Goal: Register for event/course

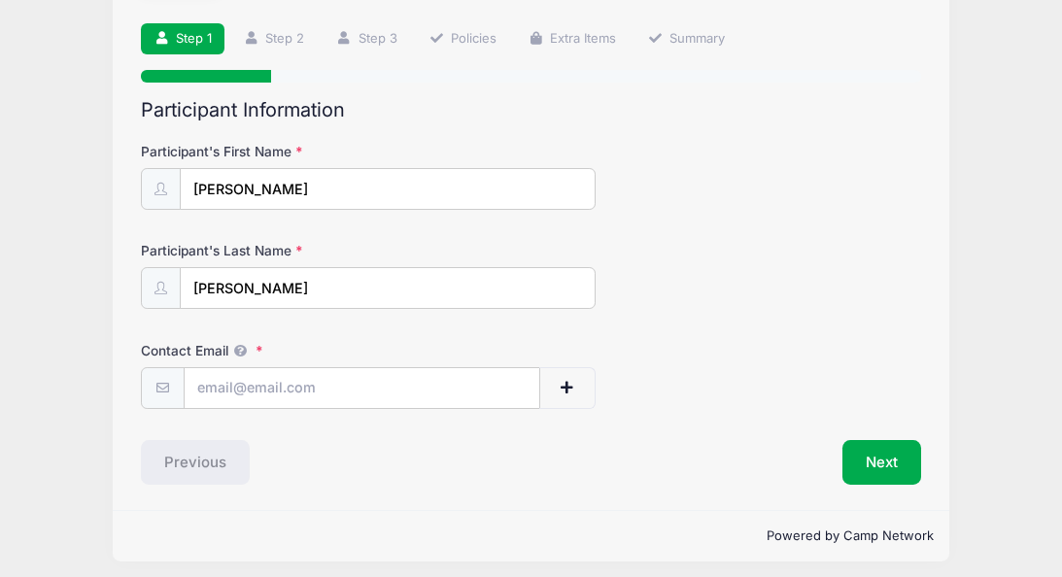
scroll to position [130, 0]
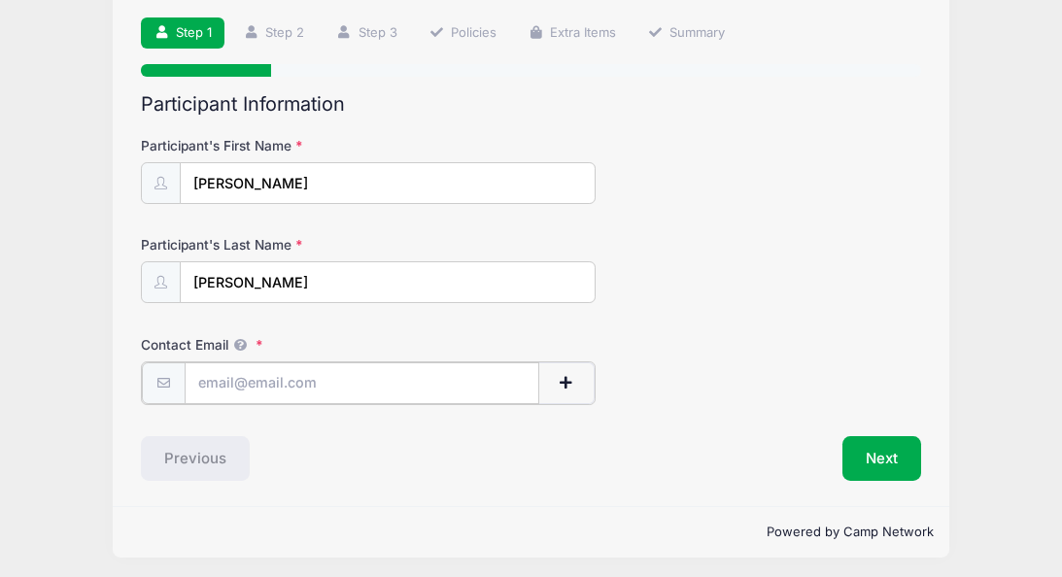
type input "[EMAIL_ADDRESS][DOMAIN_NAME]"
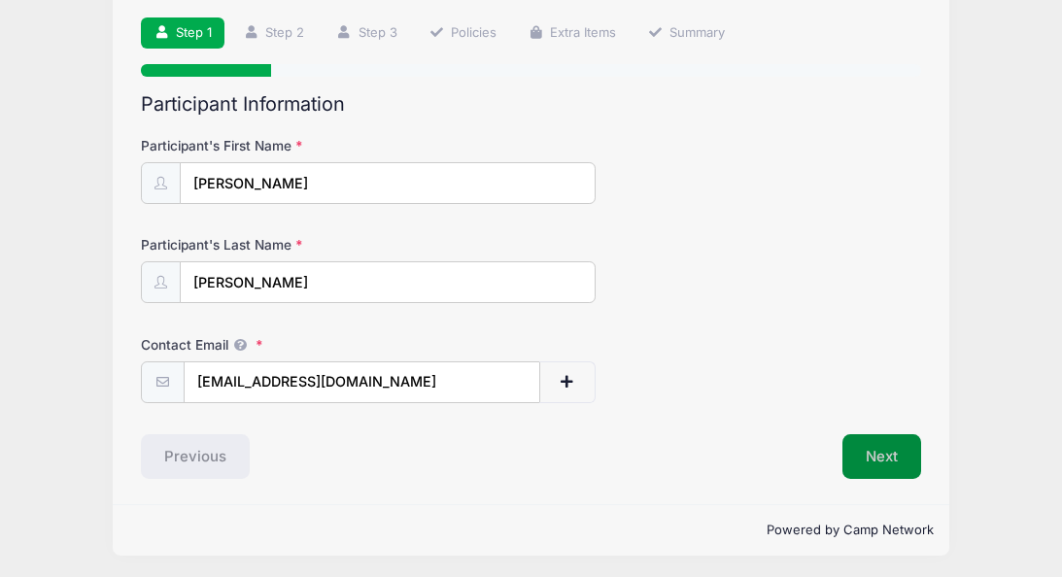
click at [894, 456] on button "Next" at bounding box center [882, 456] width 79 height 45
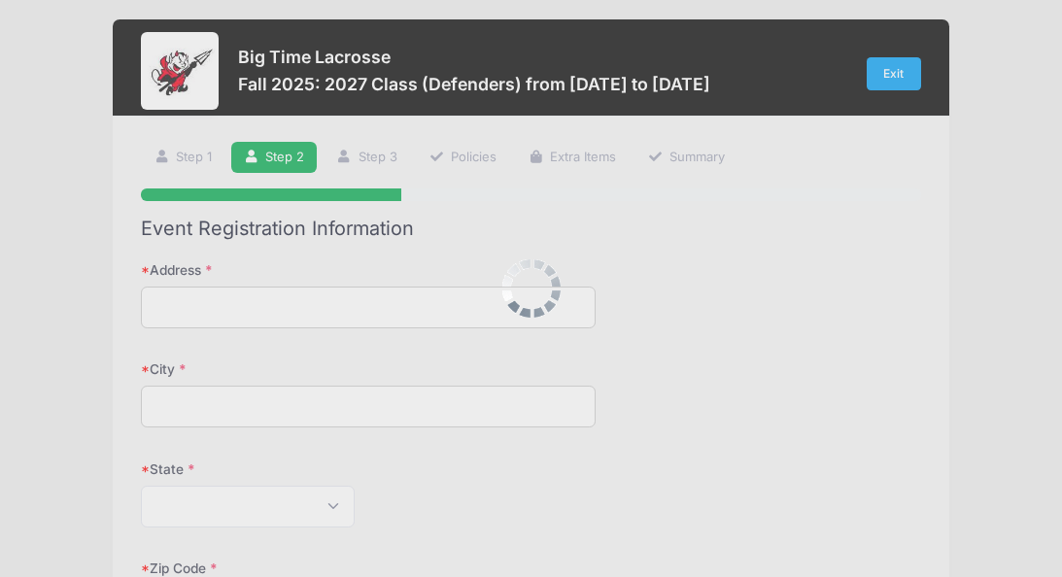
scroll to position [0, 0]
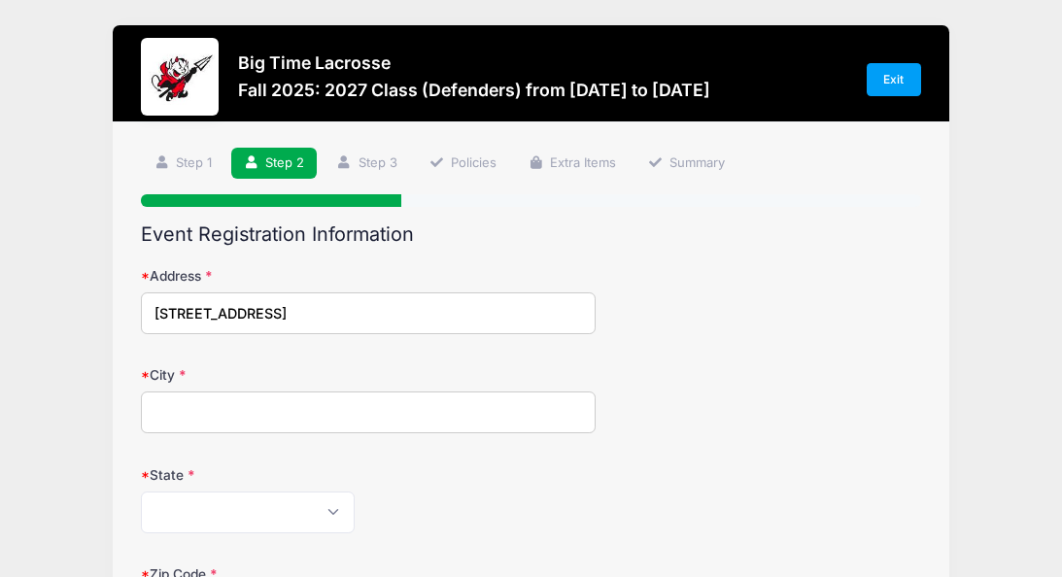
type input "[STREET_ADDRESS]"
type input "Westport"
click at [431, 512] on div "[US_STATE] [US_STATE] [US_STATE] [US_STATE] [US_STATE] Armed Forces Africa Arme…" at bounding box center [368, 513] width 455 height 42
select select "CT"
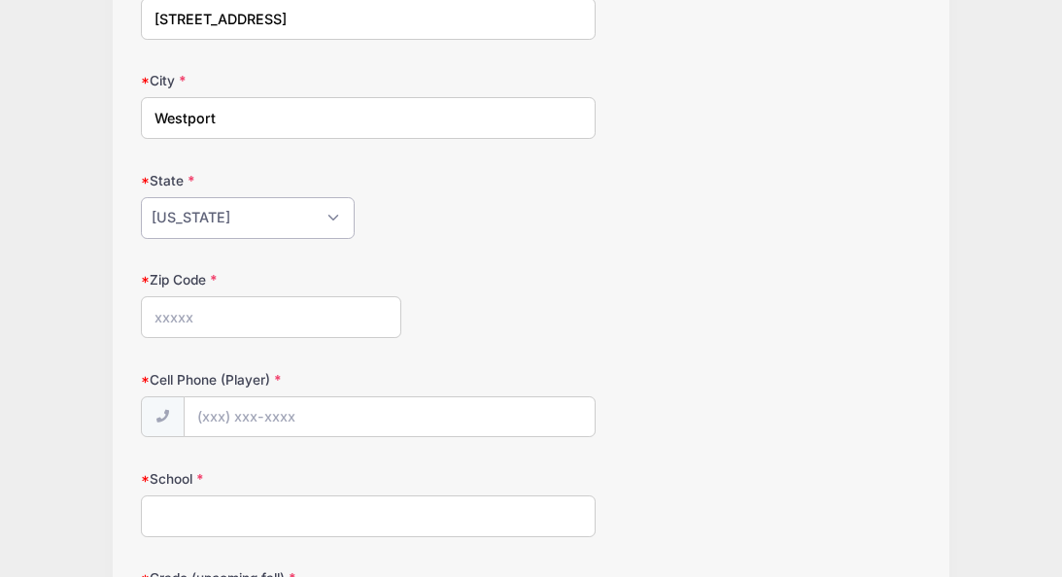
scroll to position [300, 0]
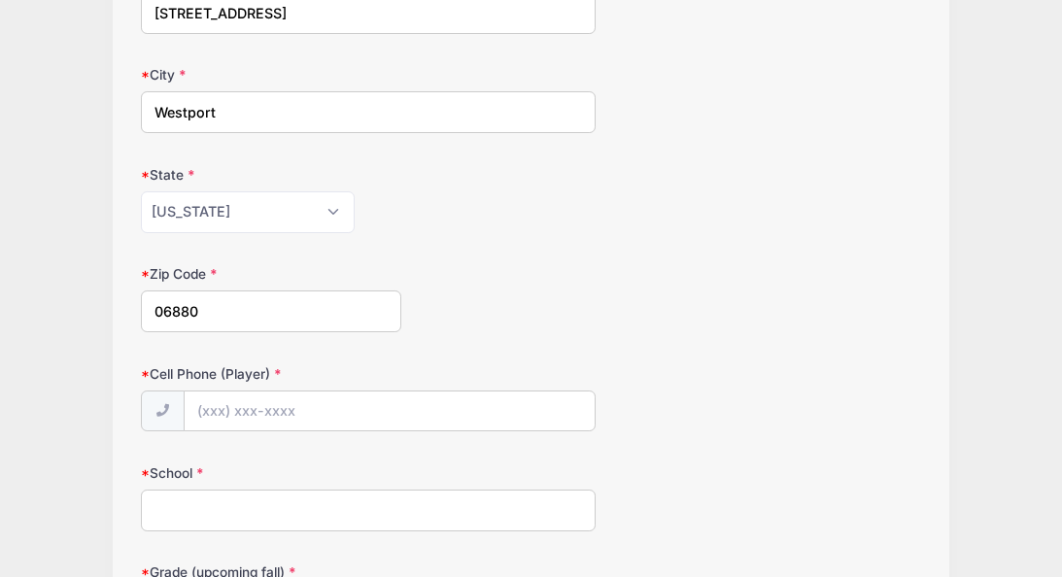
type input "06880"
type input "[PHONE_NUMBER]"
click at [291, 504] on input "School" at bounding box center [368, 511] width 455 height 42
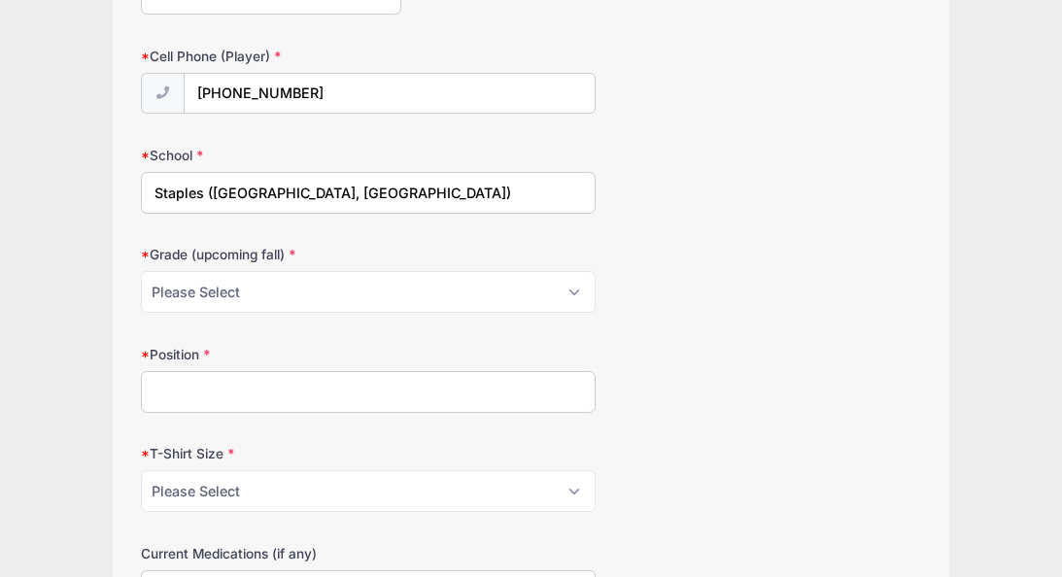
scroll to position [615, 0]
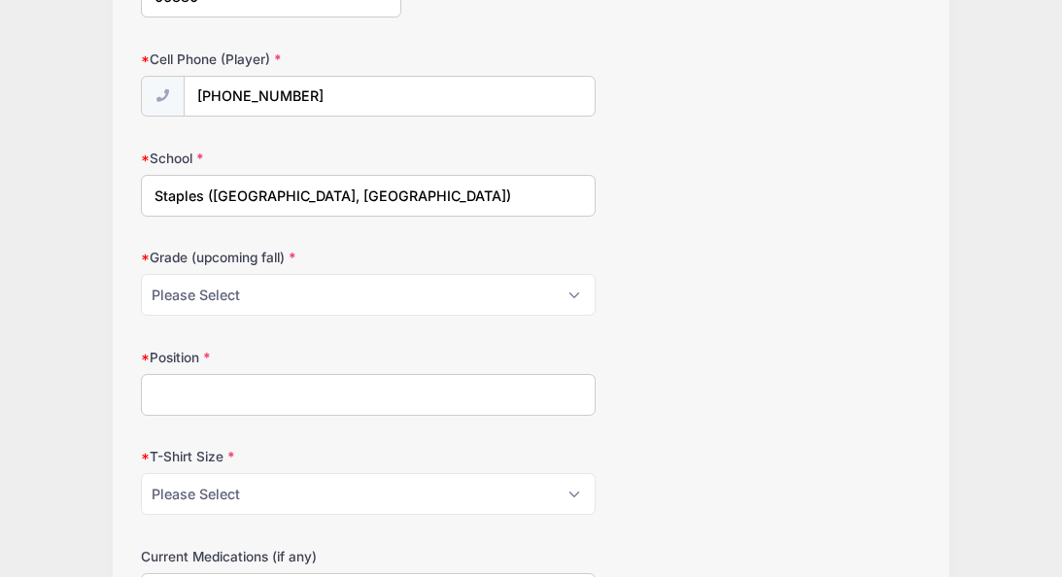
type input "Staples ([GEOGRAPHIC_DATA], [GEOGRAPHIC_DATA])"
select select "11th"
click at [211, 384] on input "Position" at bounding box center [368, 395] width 455 height 42
type input "D / LSM"
select select "Adult Large"
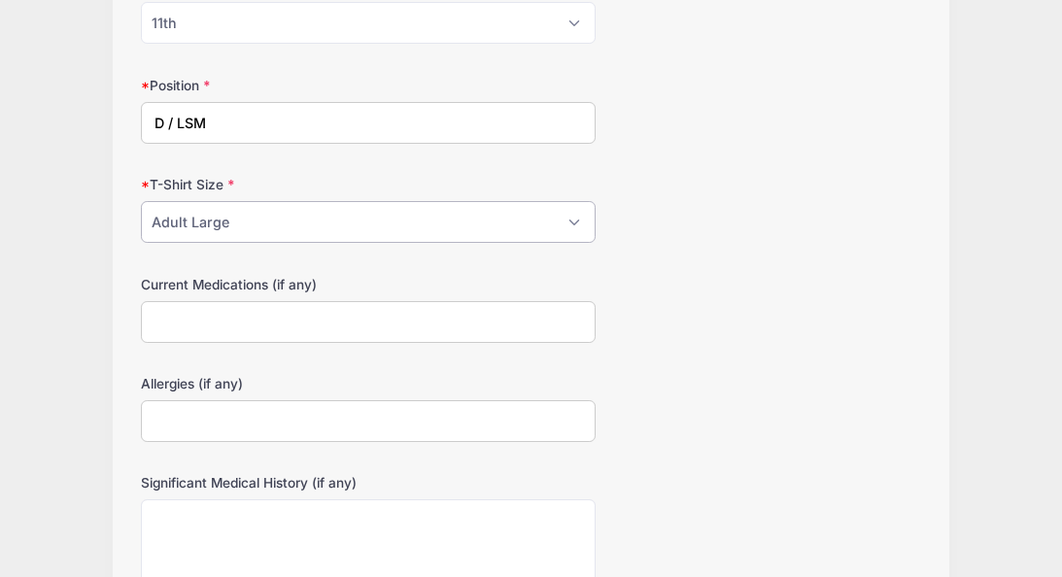
scroll to position [898, 0]
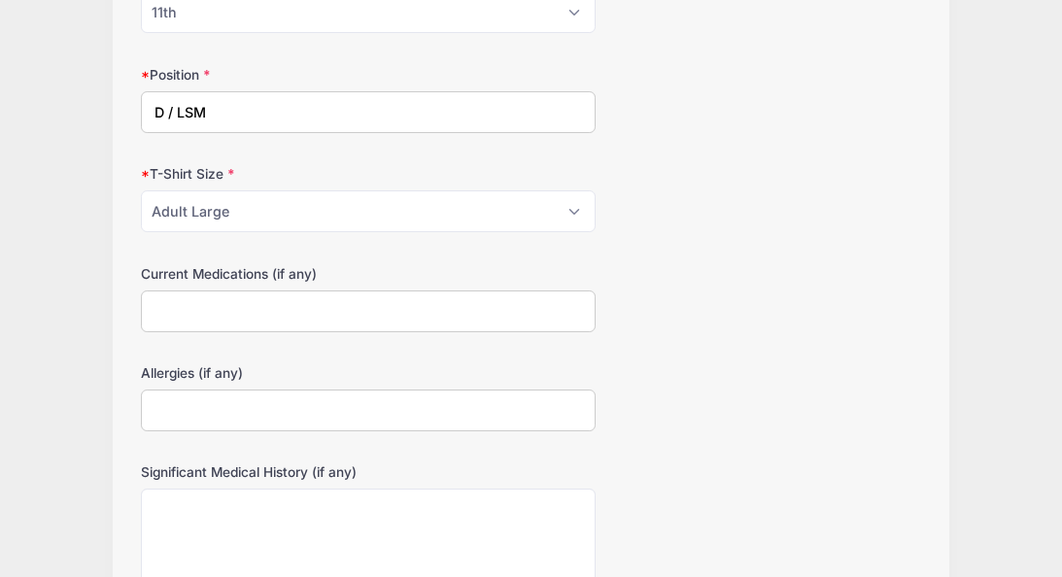
click at [372, 300] on input "Current Medications (if any)" at bounding box center [368, 312] width 455 height 42
type input "none"
click at [291, 407] on input "Allergies (if any)" at bounding box center [368, 411] width 455 height 42
type input "[MEDICAL_DATA]"
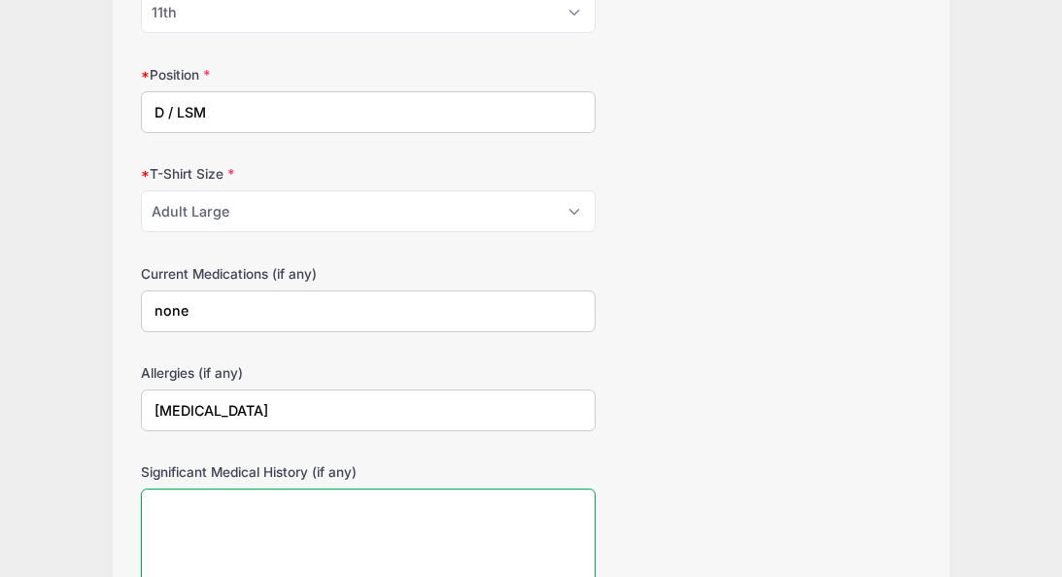
click at [303, 517] on textarea "Significant Medical History (if any)" at bounding box center [368, 551] width 455 height 125
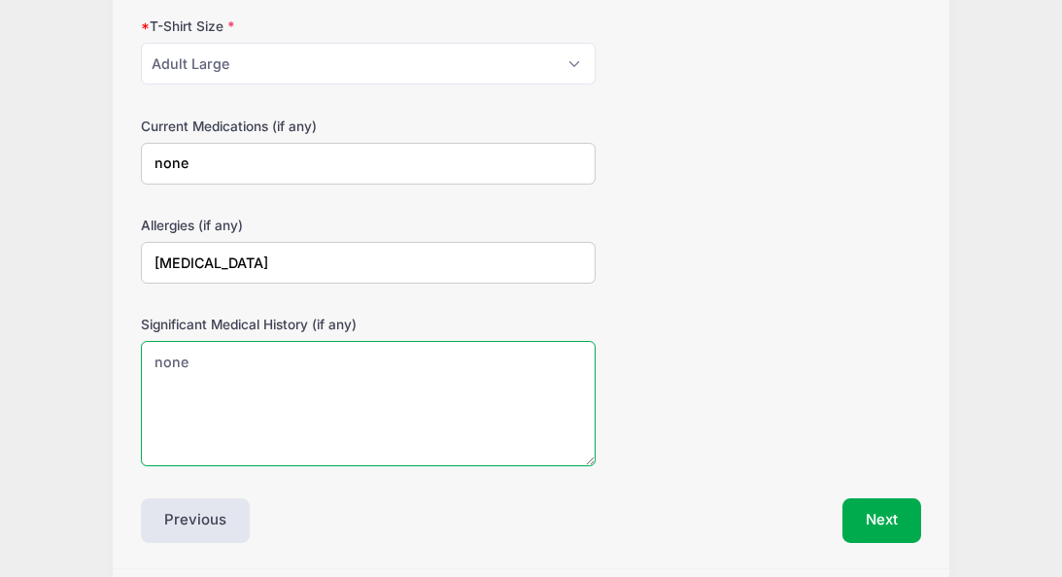
scroll to position [1105, 0]
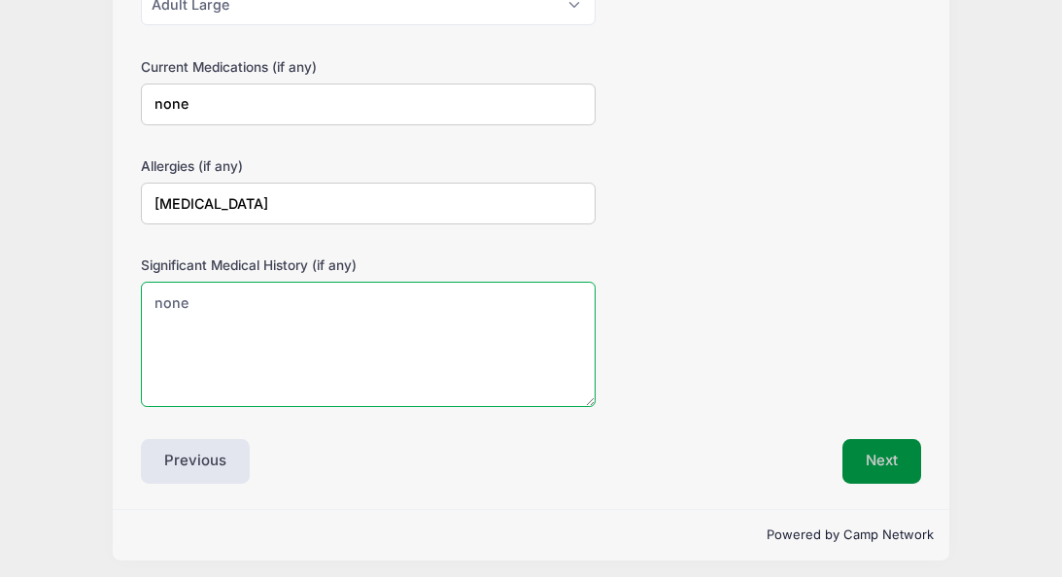
type textarea "none"
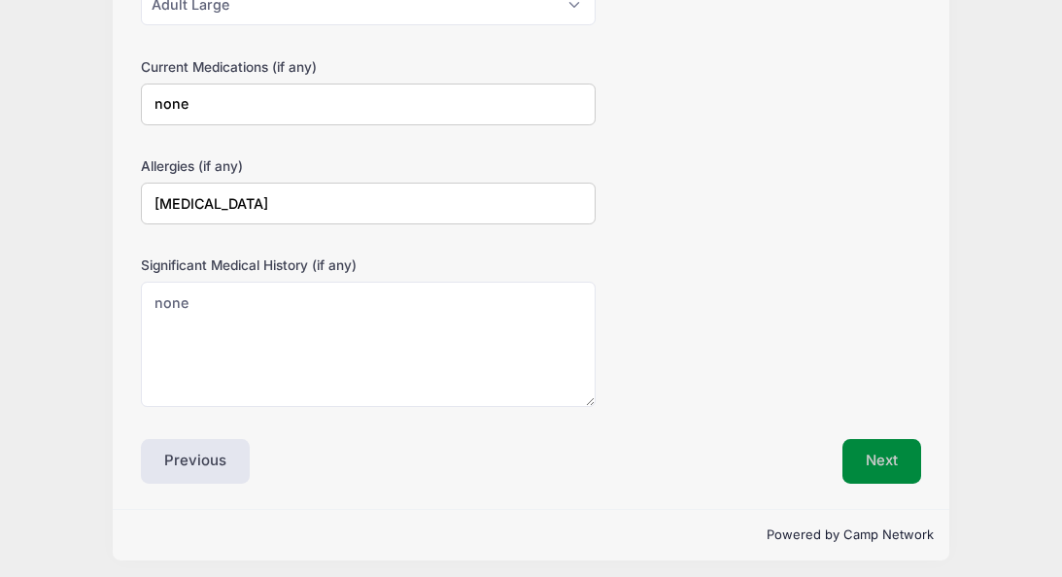
click at [872, 450] on button "Next" at bounding box center [882, 461] width 79 height 45
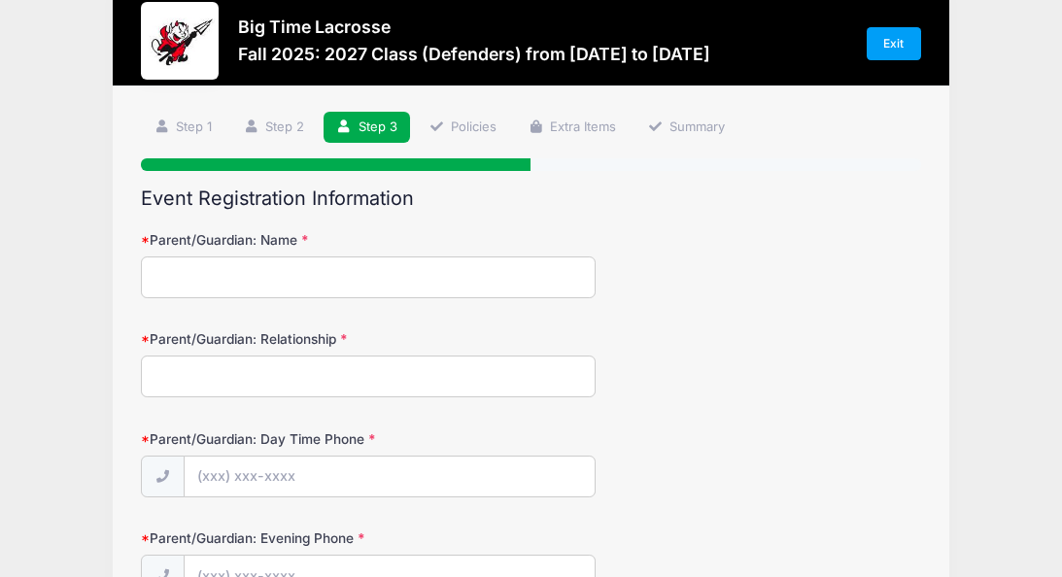
scroll to position [0, 0]
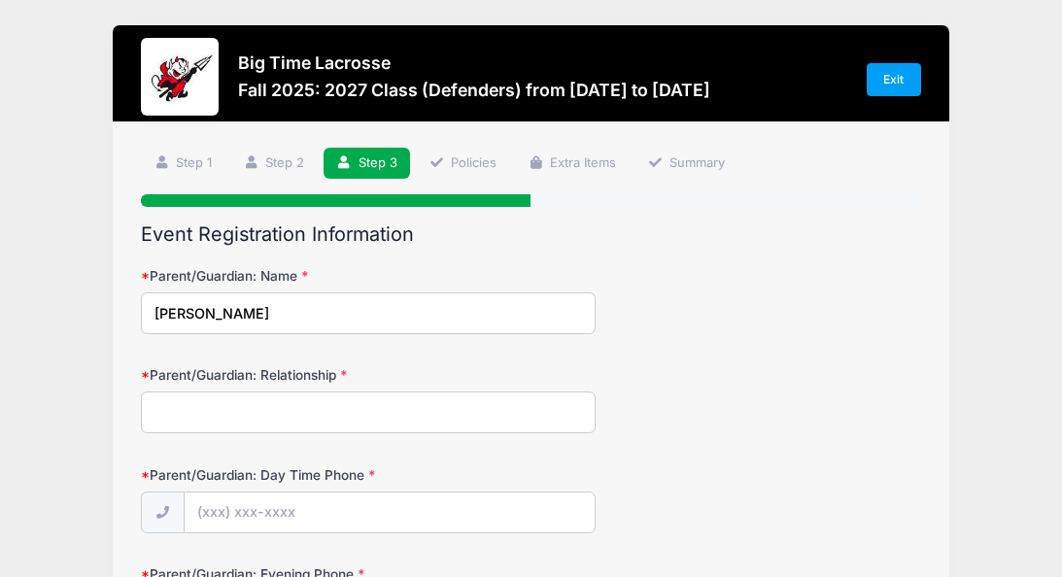
type input "[PERSON_NAME]"
type input "Mom"
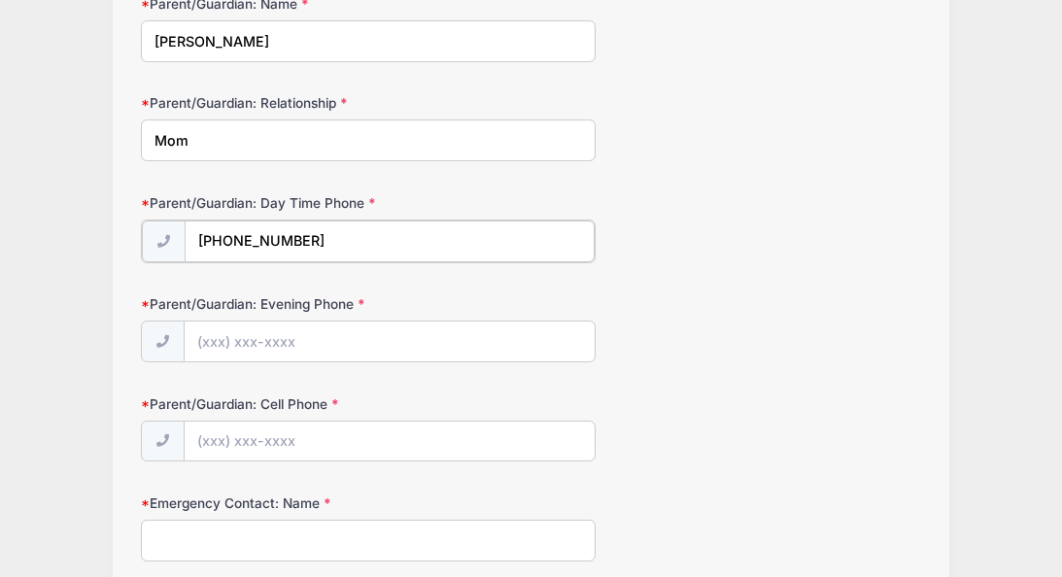
scroll to position [284, 0]
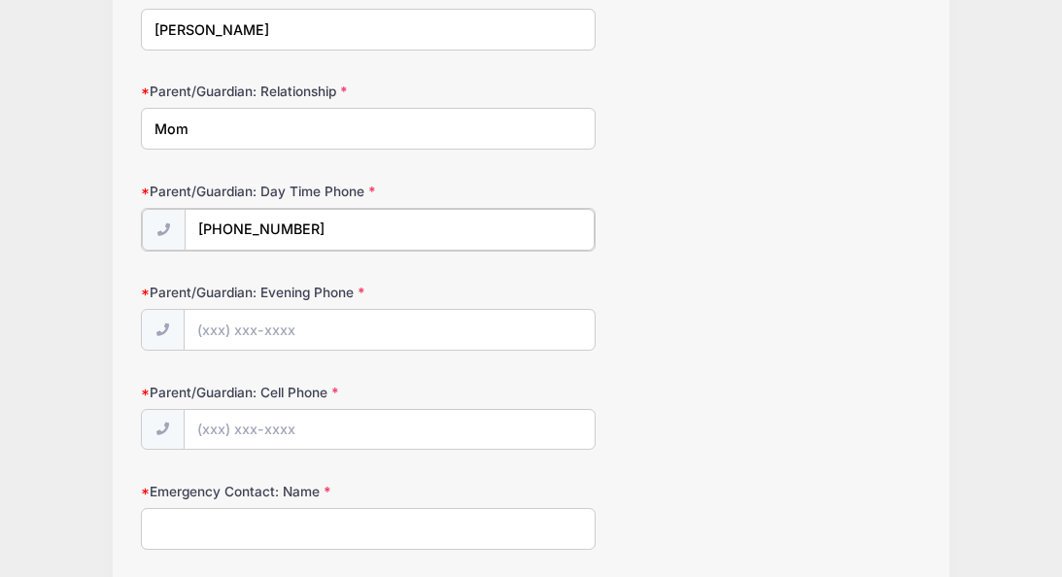
type input "[PHONE_NUMBER]"
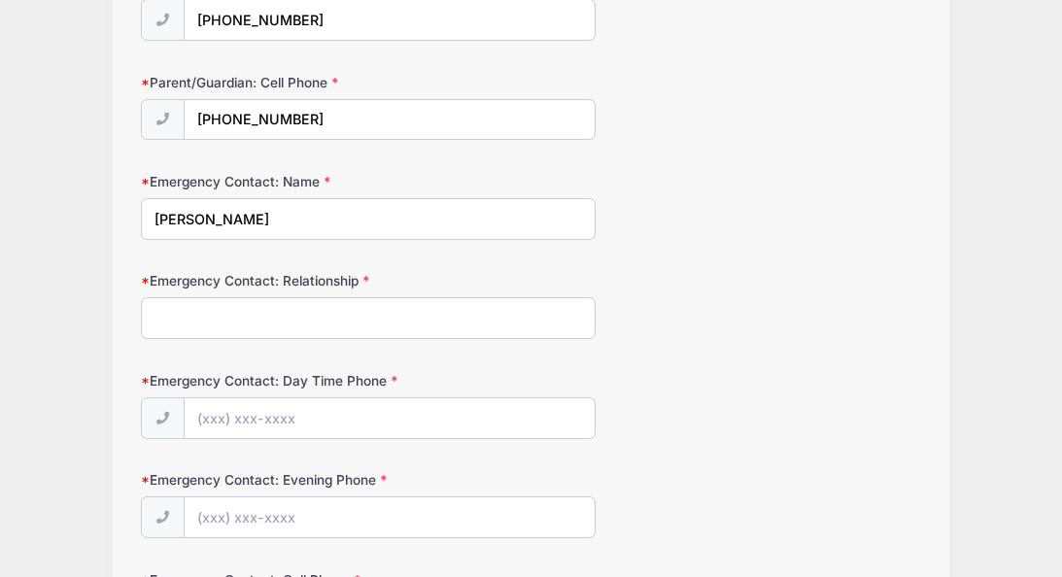
scroll to position [595, 0]
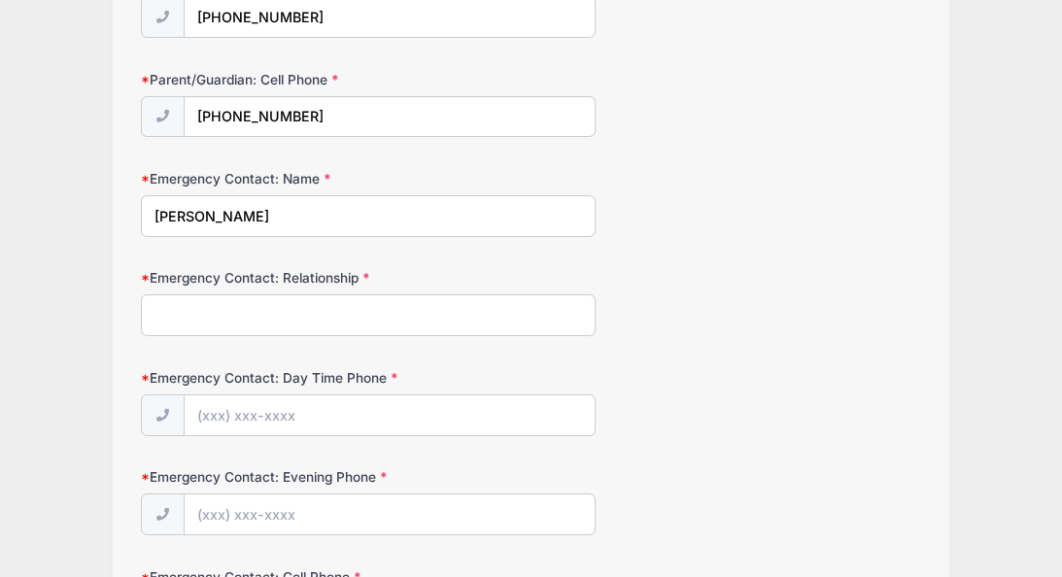
type input "[PERSON_NAME]"
click at [267, 309] on input "Emergency Contact: Relationship" at bounding box center [368, 315] width 455 height 42
type input "Dad"
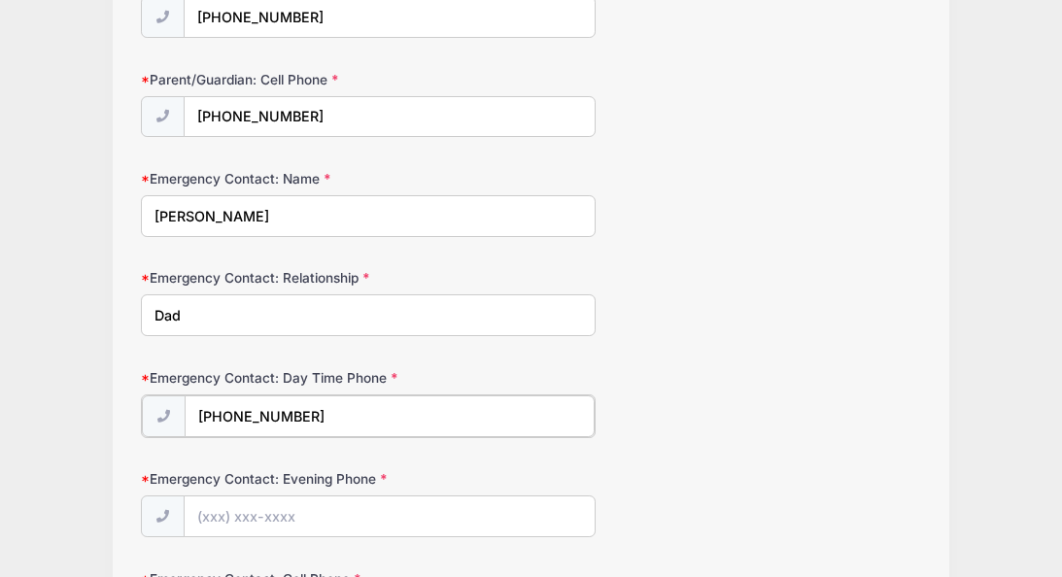
type input "[PHONE_NUMBER]"
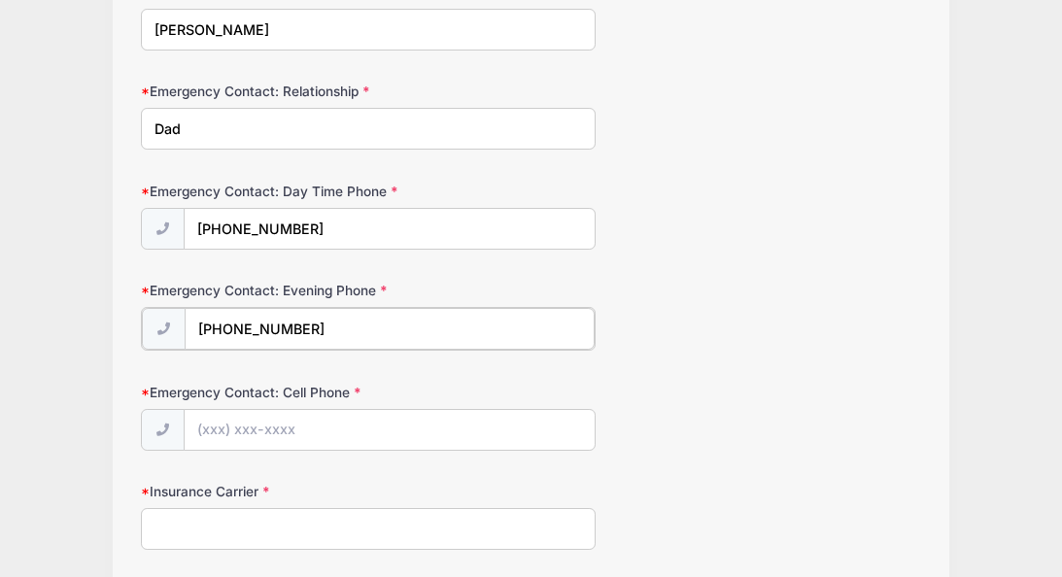
scroll to position [805, 0]
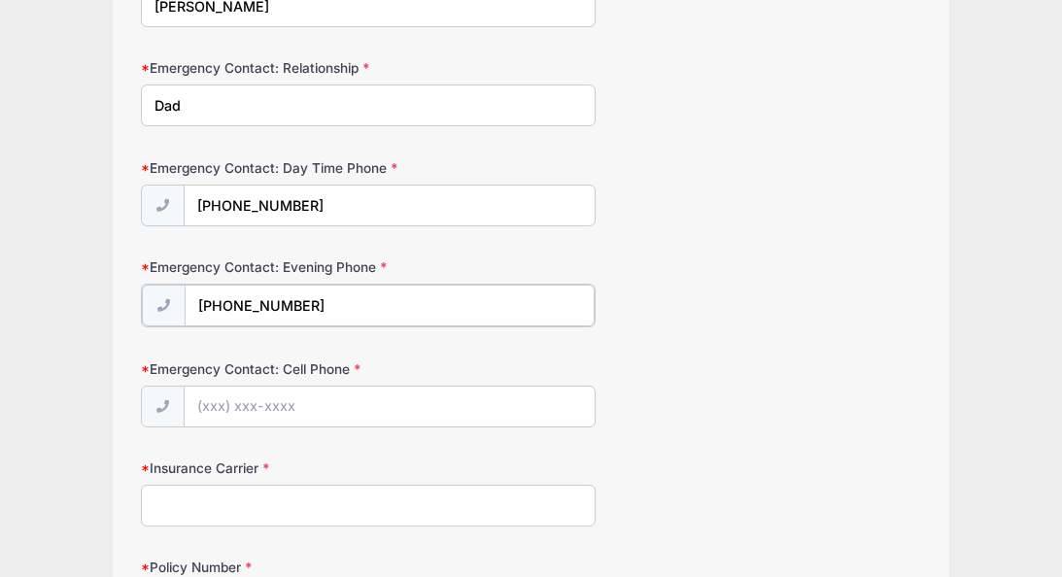
type input "[PHONE_NUMBER]"
click at [232, 492] on input "Insurance Carrier" at bounding box center [368, 504] width 455 height 42
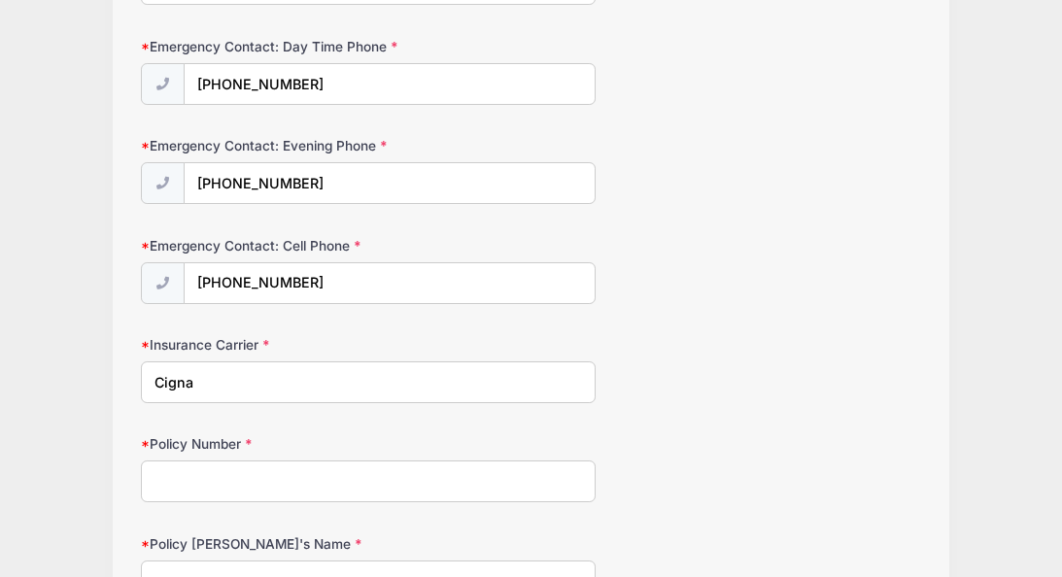
scroll to position [1044, 0]
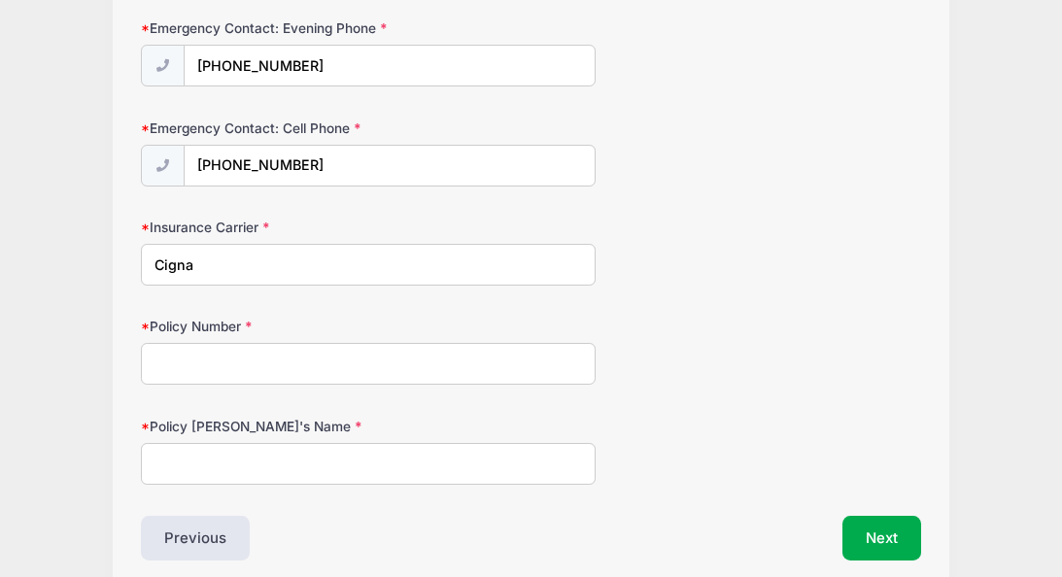
type input "Cigna"
click at [284, 361] on input "Policy Number" at bounding box center [368, 364] width 455 height 42
type input "U62397139"
type input "[PERSON_NAME]"
click at [372, 516] on div "Previous" at bounding box center [331, 538] width 399 height 45
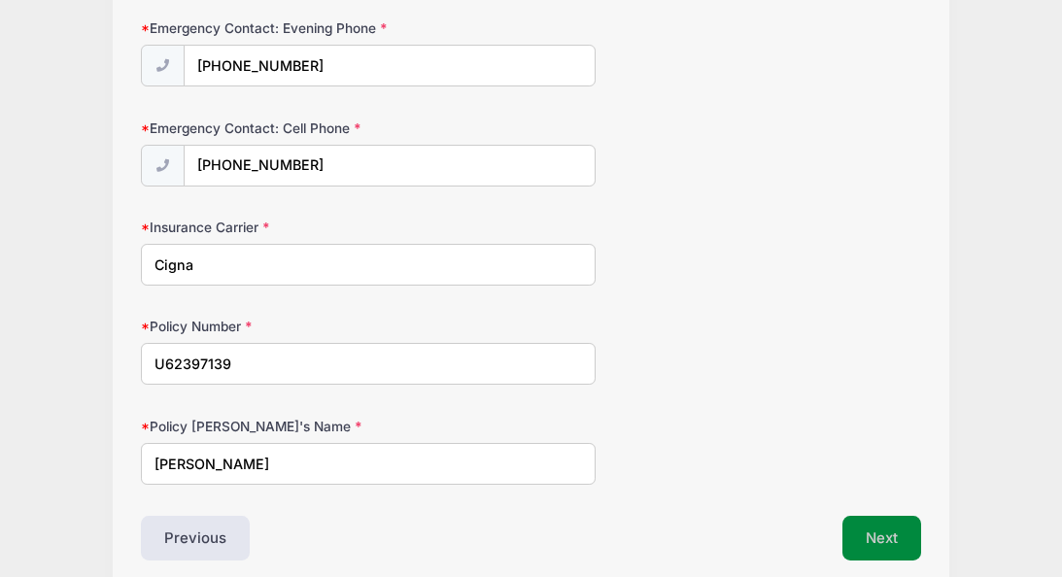
click at [898, 530] on button "Next" at bounding box center [882, 538] width 79 height 45
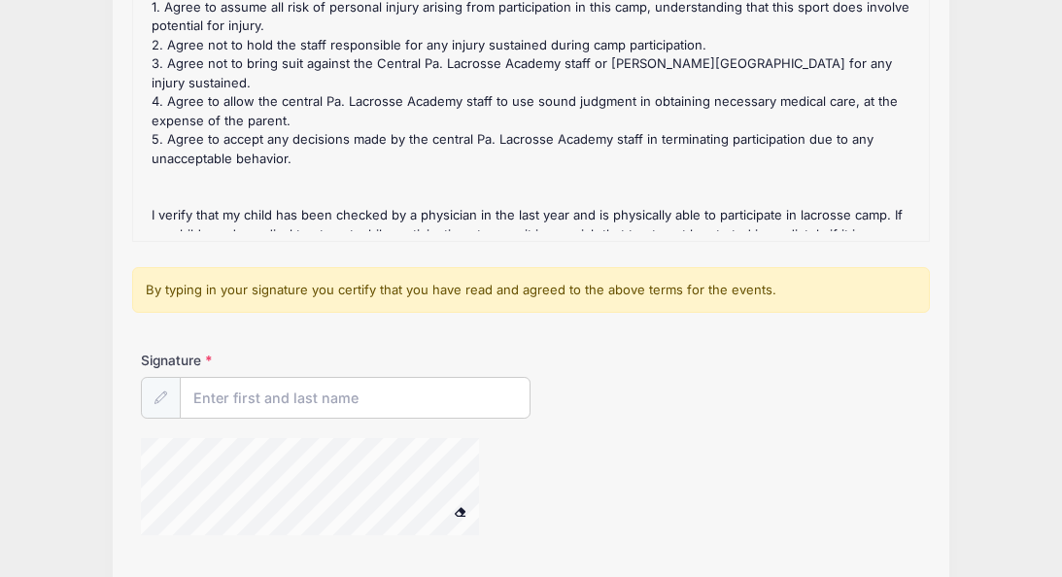
scroll to position [322, 0]
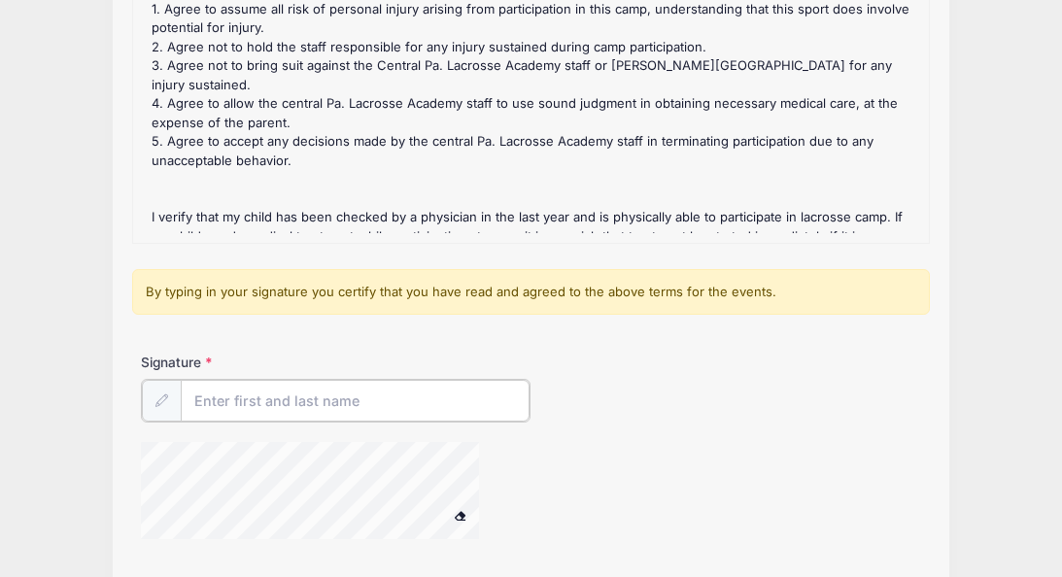
click at [229, 402] on input "Signature" at bounding box center [355, 401] width 349 height 42
type input "[PERSON_NAME]"
click at [721, 396] on div "Signature [PERSON_NAME]" at bounding box center [530, 387] width 779 height 68
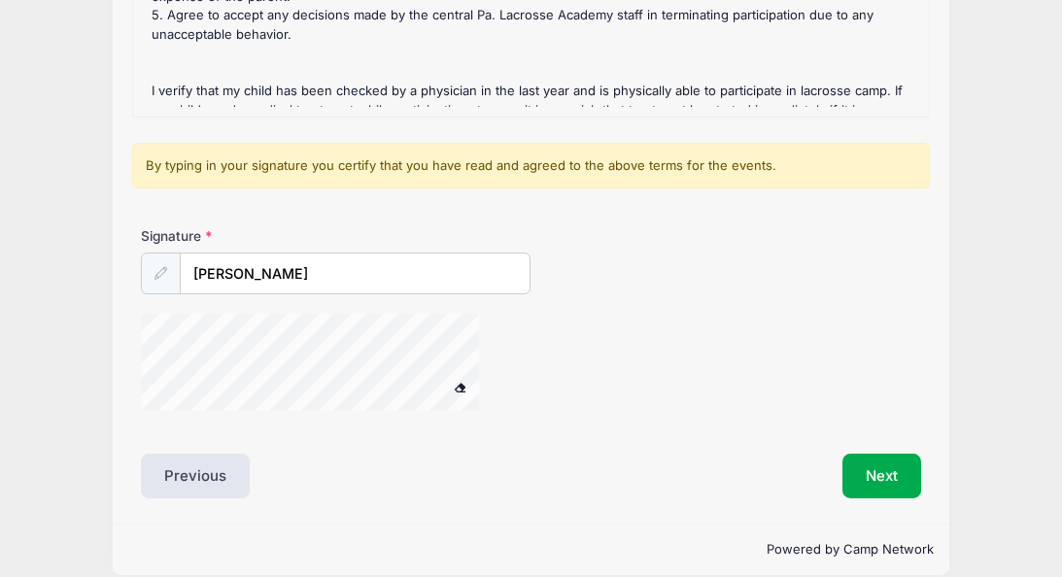
scroll to position [467, 0]
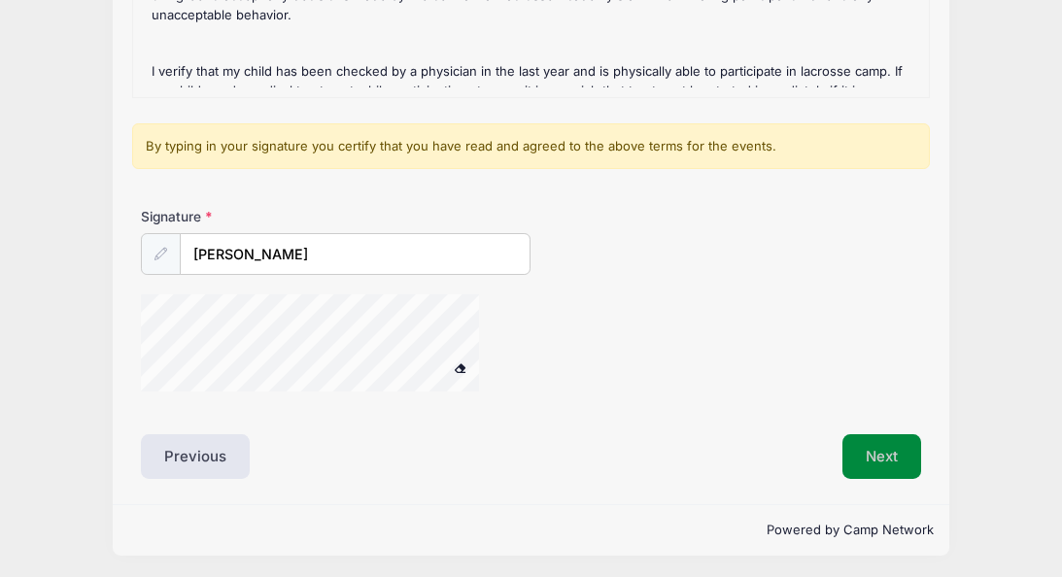
click at [867, 453] on button "Next" at bounding box center [882, 456] width 79 height 45
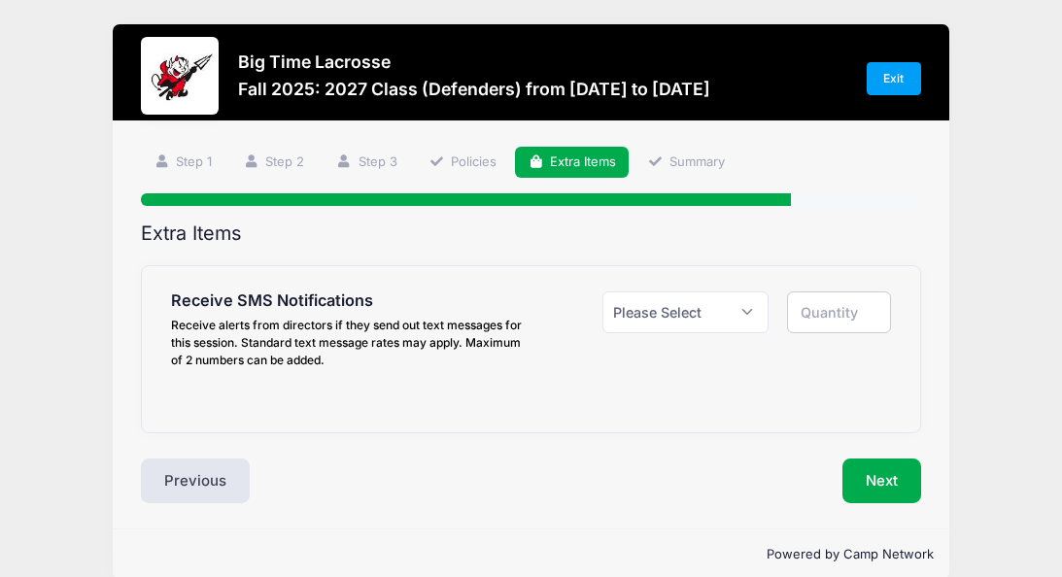
scroll to position [0, 0]
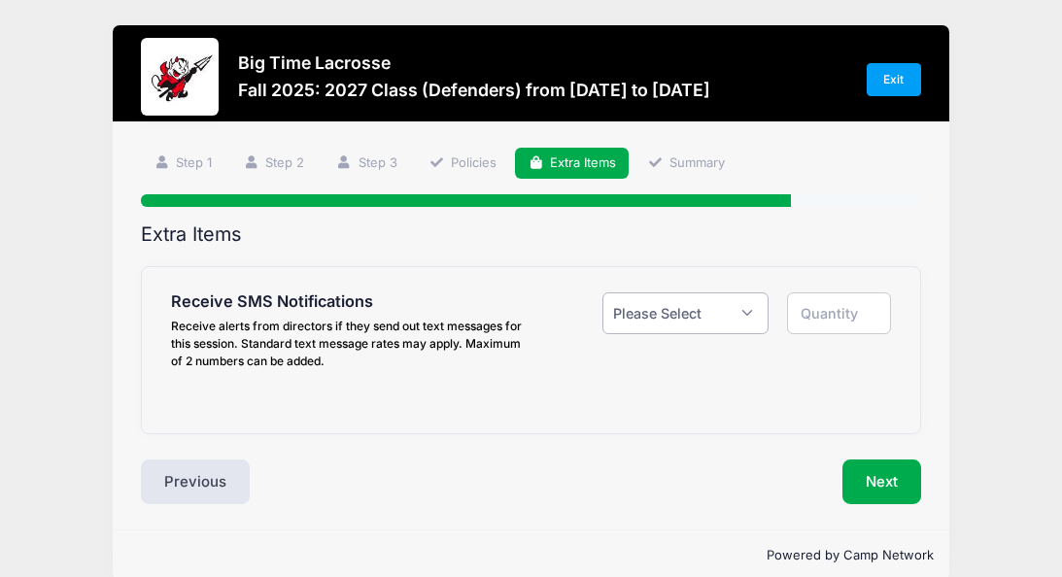
select select "1"
type input "1"
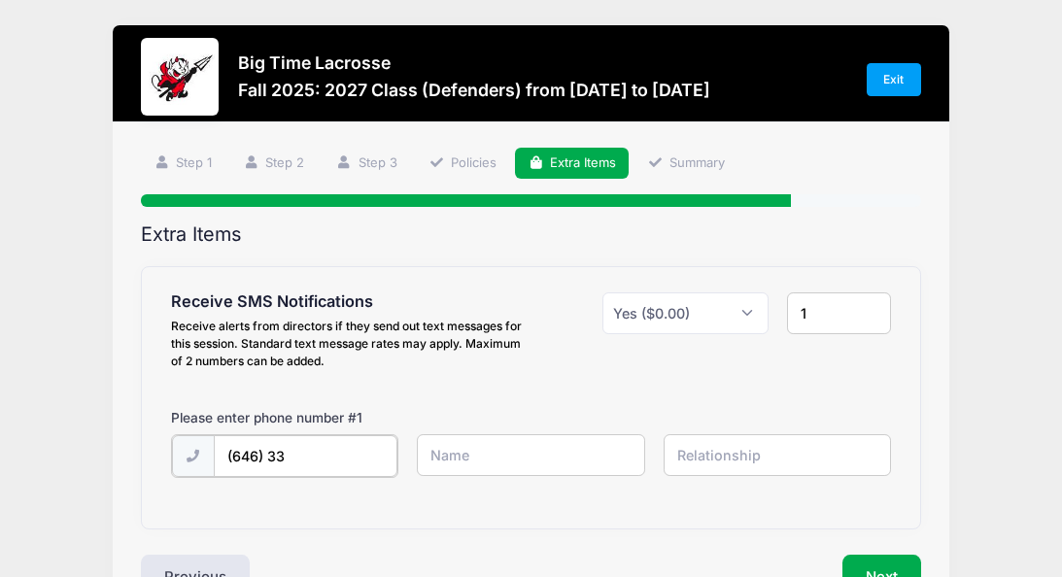
type input "(646) 337"
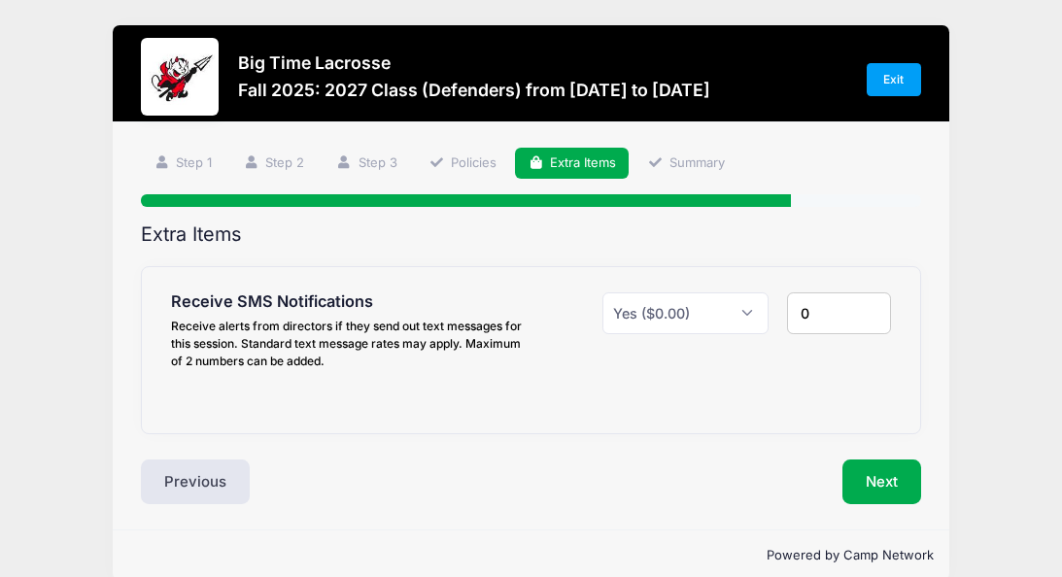
click at [870, 313] on input "0" at bounding box center [839, 314] width 104 height 42
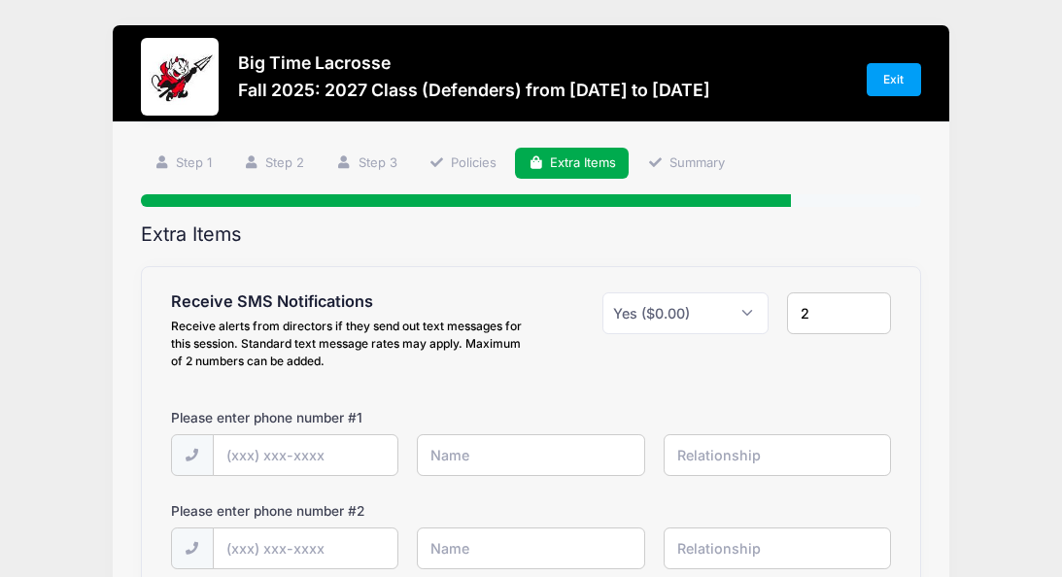
type input "2"
type input "[PHONE_NUMBER]"
type input "[PERSON_NAME]"
click at [710, 447] on input "text" at bounding box center [777, 455] width 227 height 42
type input "Mom"
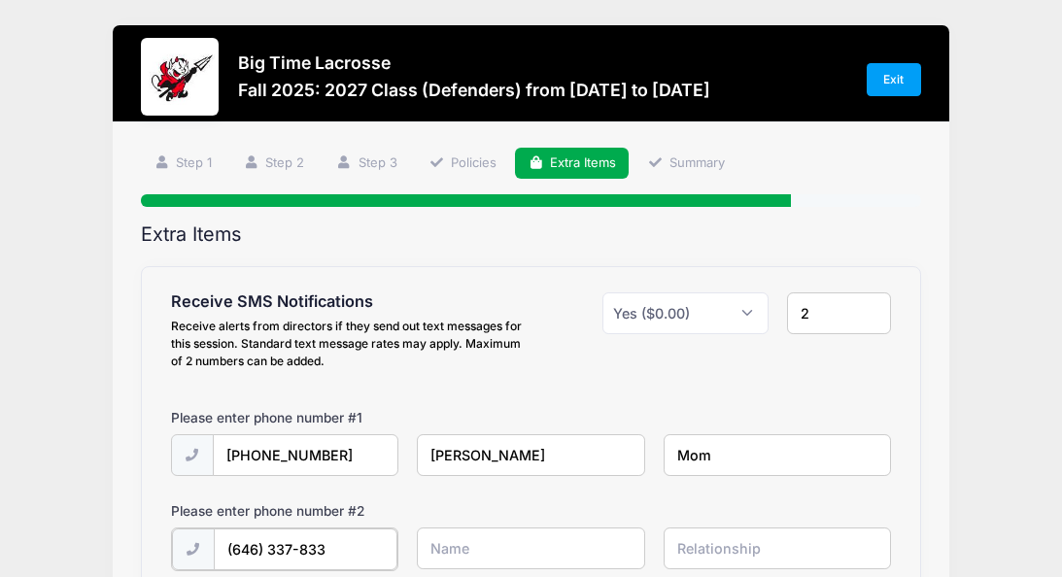
type input "[PHONE_NUMBER]"
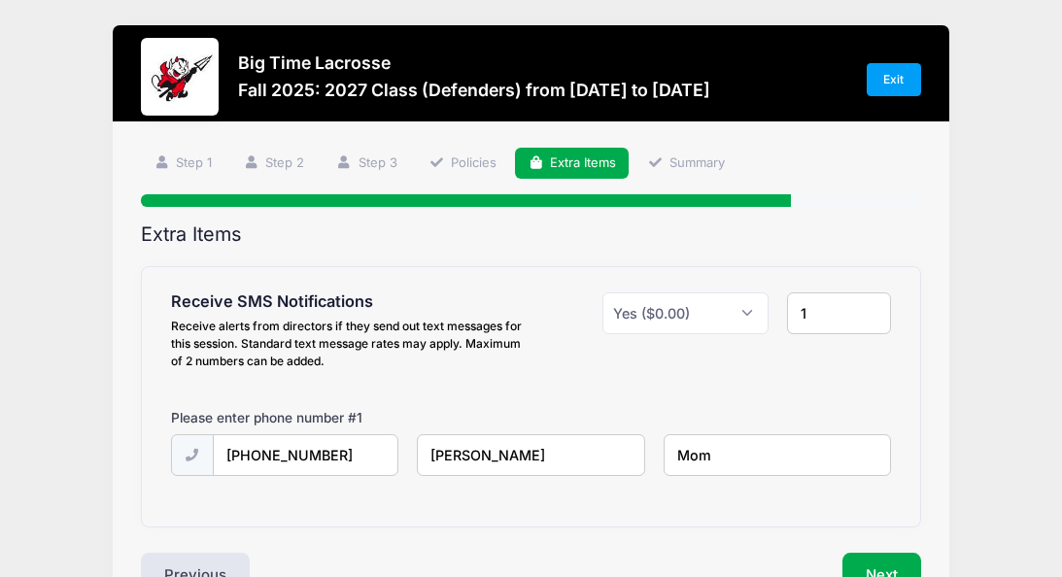
click at [867, 313] on input "1" at bounding box center [839, 314] width 104 height 42
click at [867, 313] on input "0" at bounding box center [839, 314] width 104 height 42
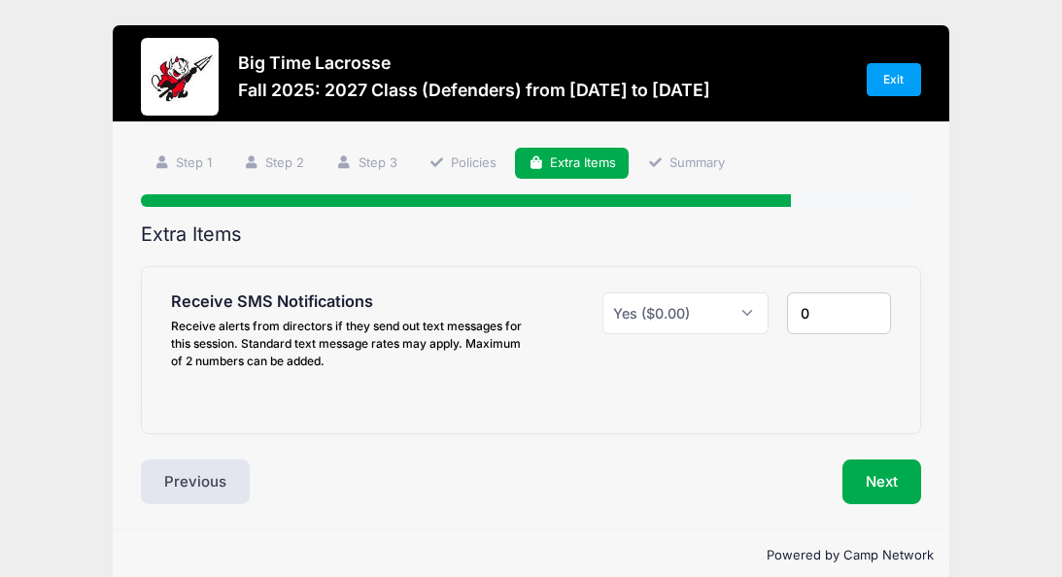
click at [867, 313] on input "0" at bounding box center [839, 314] width 104 height 42
type input "2"
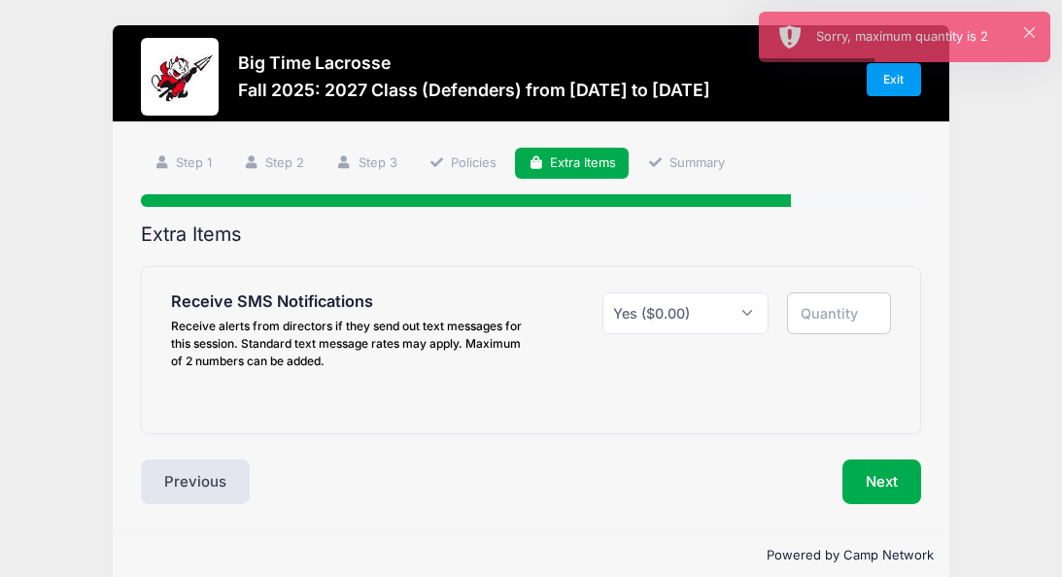
type input "2"
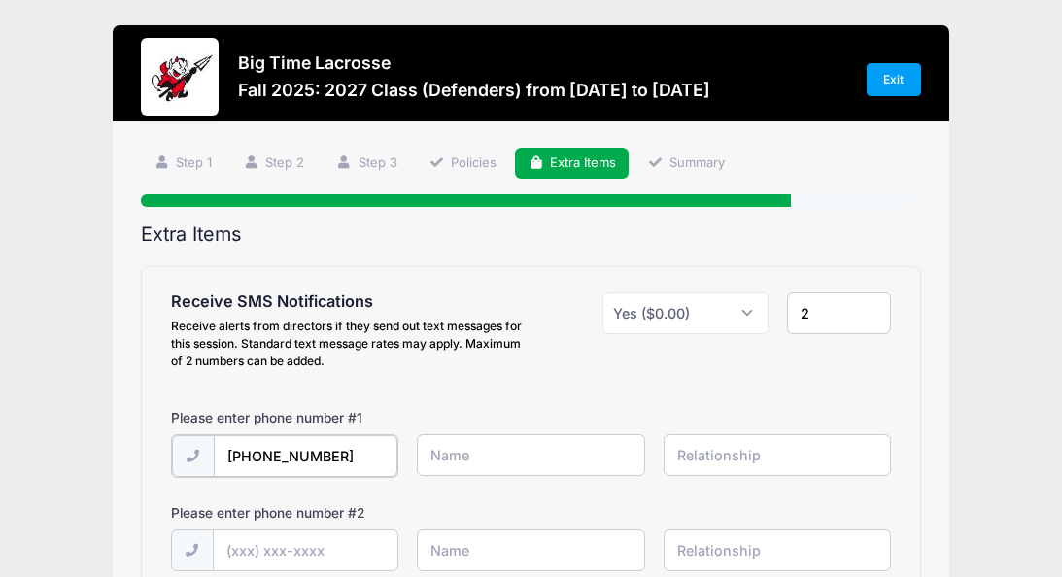
type input "[PHONE_NUMBER]"
type input "[PERSON_NAME]"
type input "Mom"
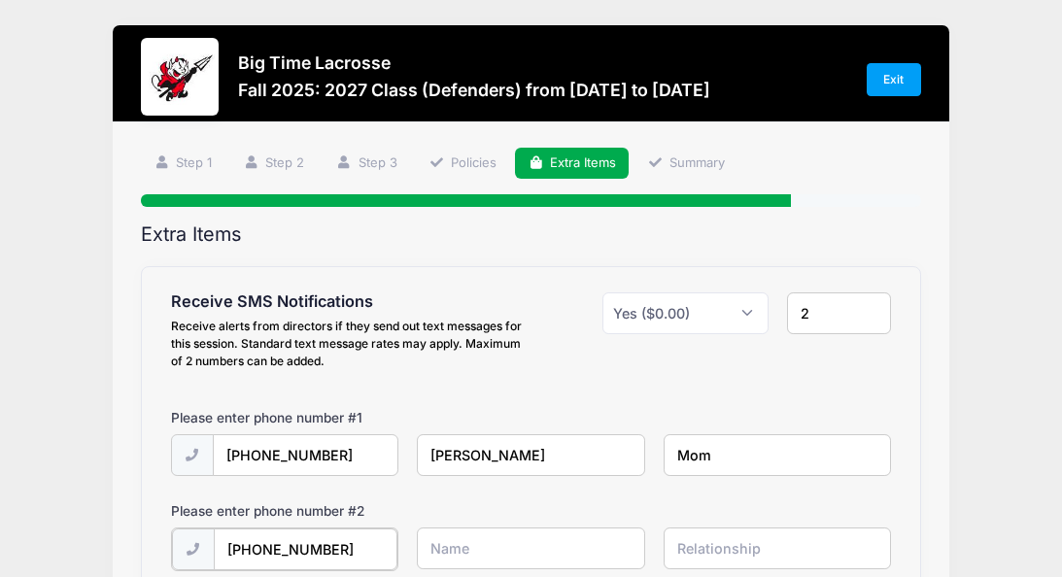
type input "[PHONE_NUMBER]"
type input "[PERSON_NAME]"
click at [716, 546] on input "text" at bounding box center [777, 549] width 227 height 42
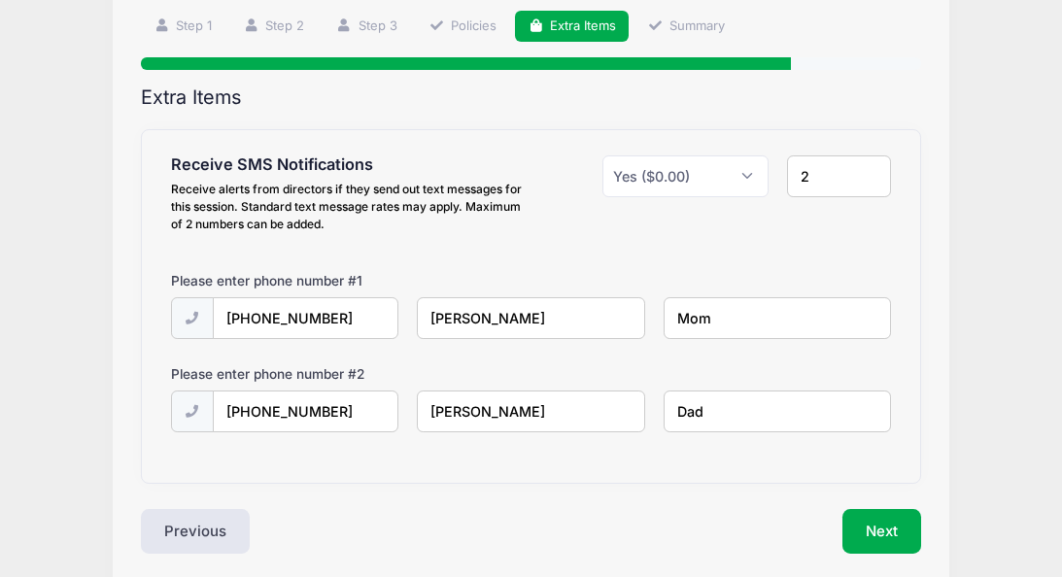
scroll to position [142, 0]
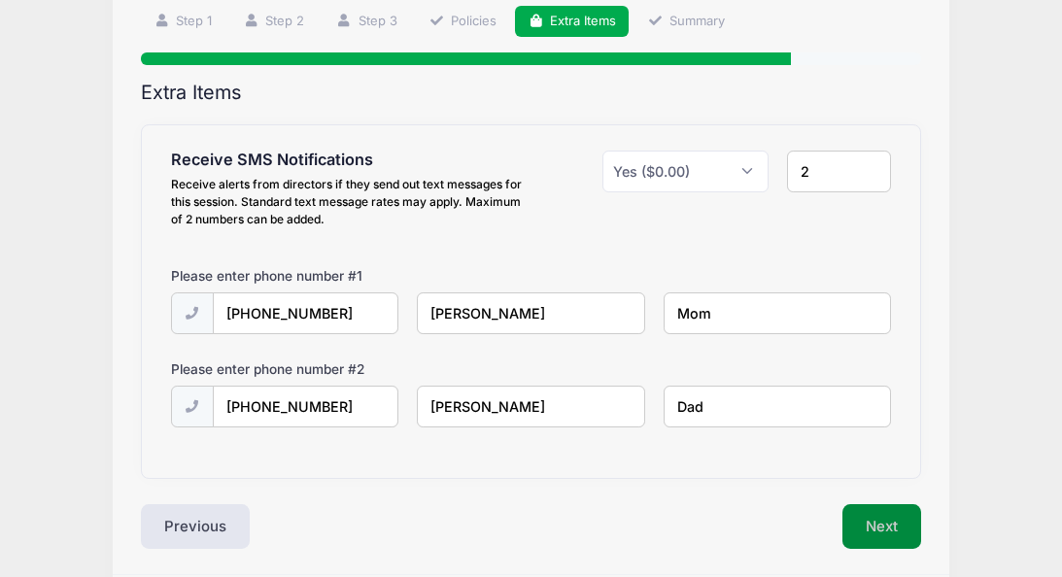
type input "Dad"
click at [877, 526] on button "Next" at bounding box center [882, 526] width 79 height 45
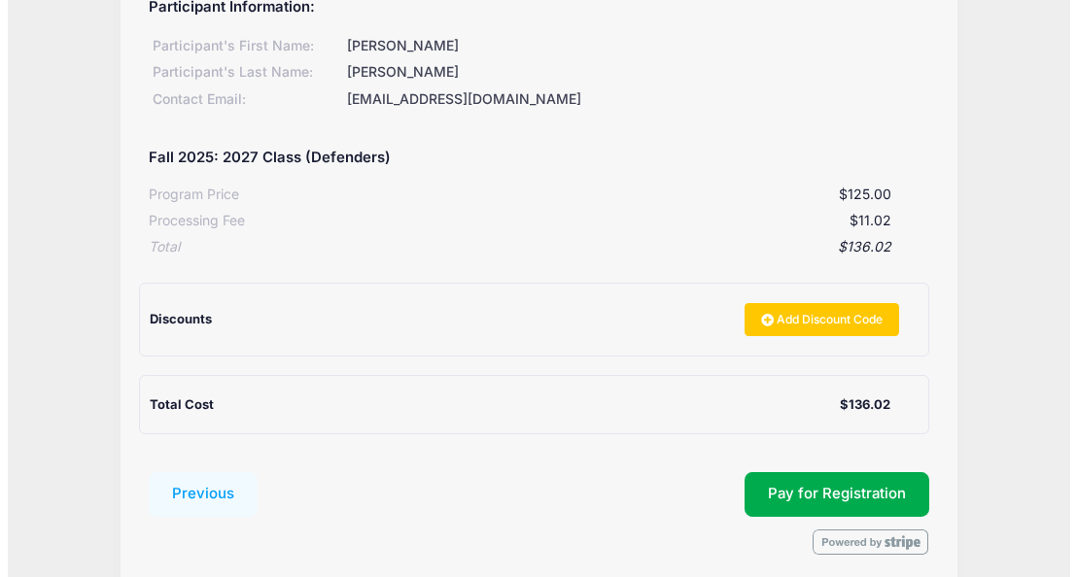
scroll to position [270, 0]
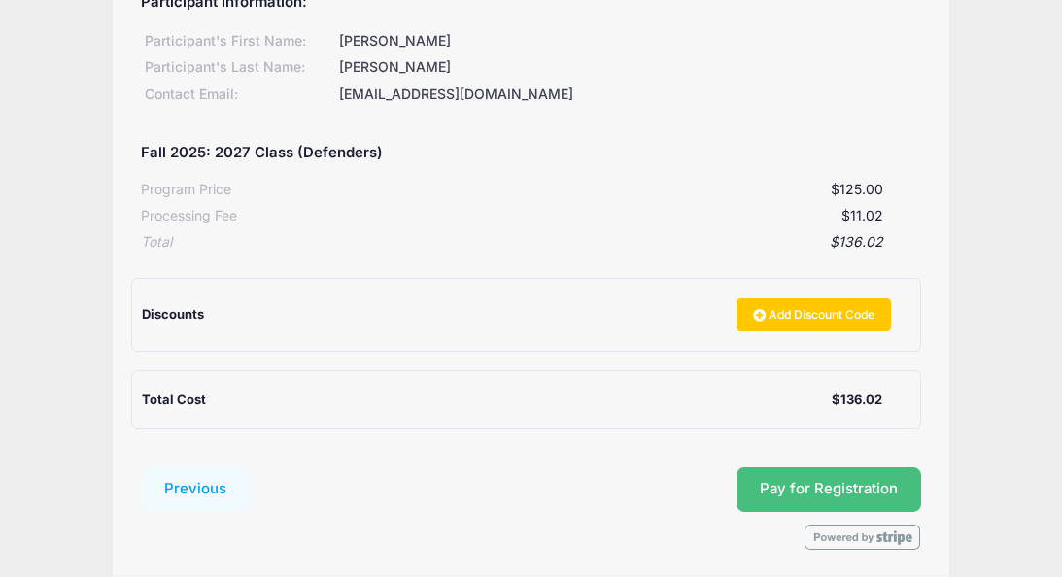
click at [793, 478] on button "Pay for Registration" at bounding box center [829, 489] width 185 height 45
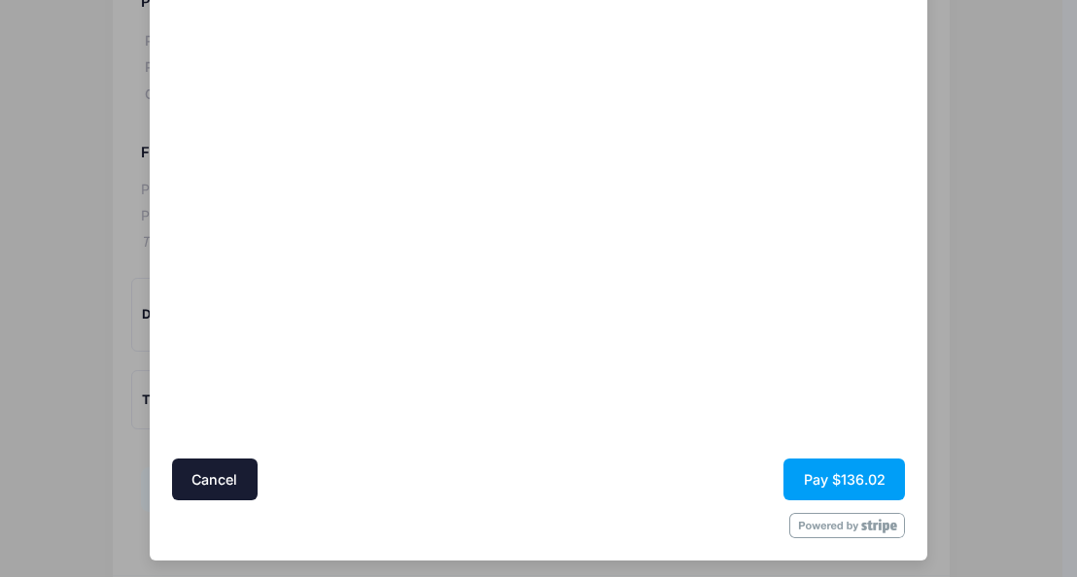
scroll to position [206, 0]
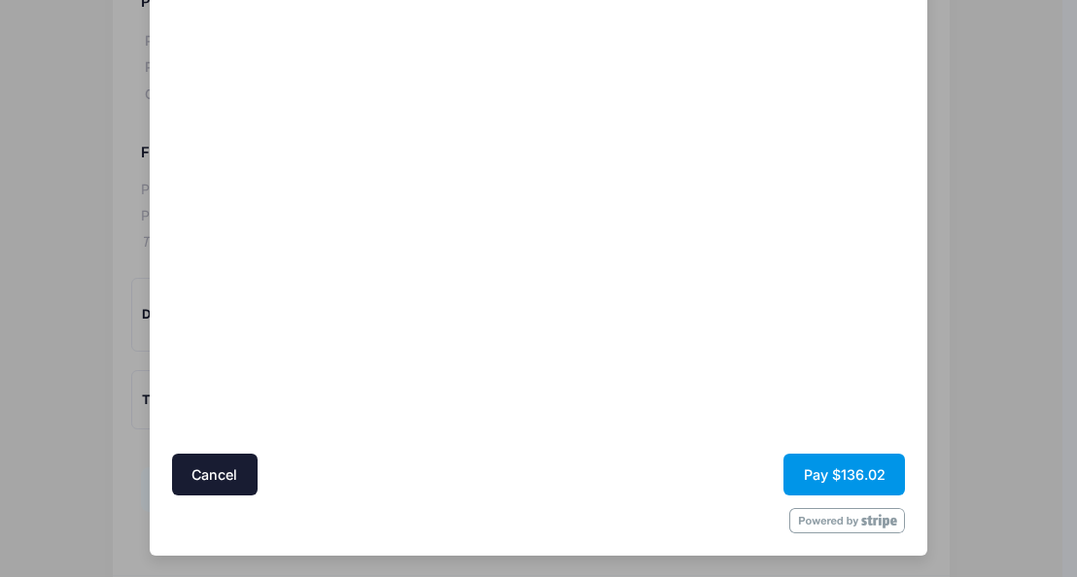
click at [824, 471] on button "Pay $136.02" at bounding box center [843, 475] width 121 height 42
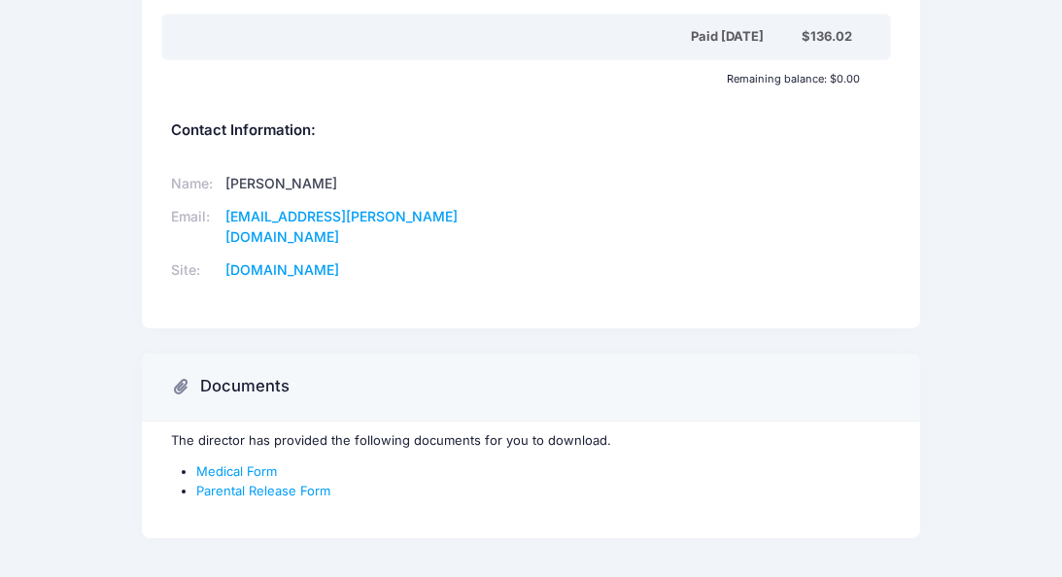
scroll to position [624, 0]
click at [236, 462] on link "Medical Form" at bounding box center [236, 470] width 81 height 16
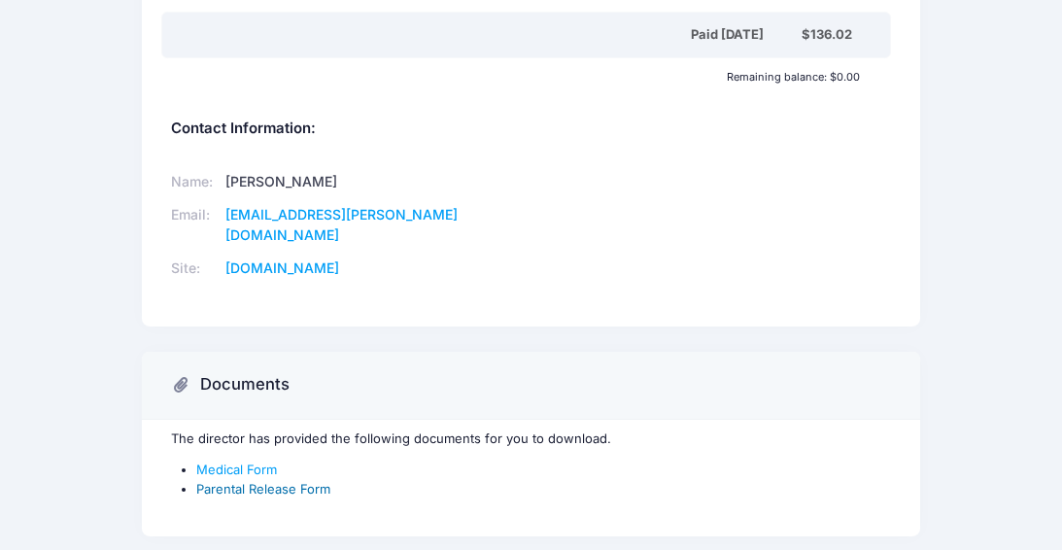
click at [293, 481] on link "Parental Release Form" at bounding box center [263, 489] width 134 height 16
